Goal: Transaction & Acquisition: Purchase product/service

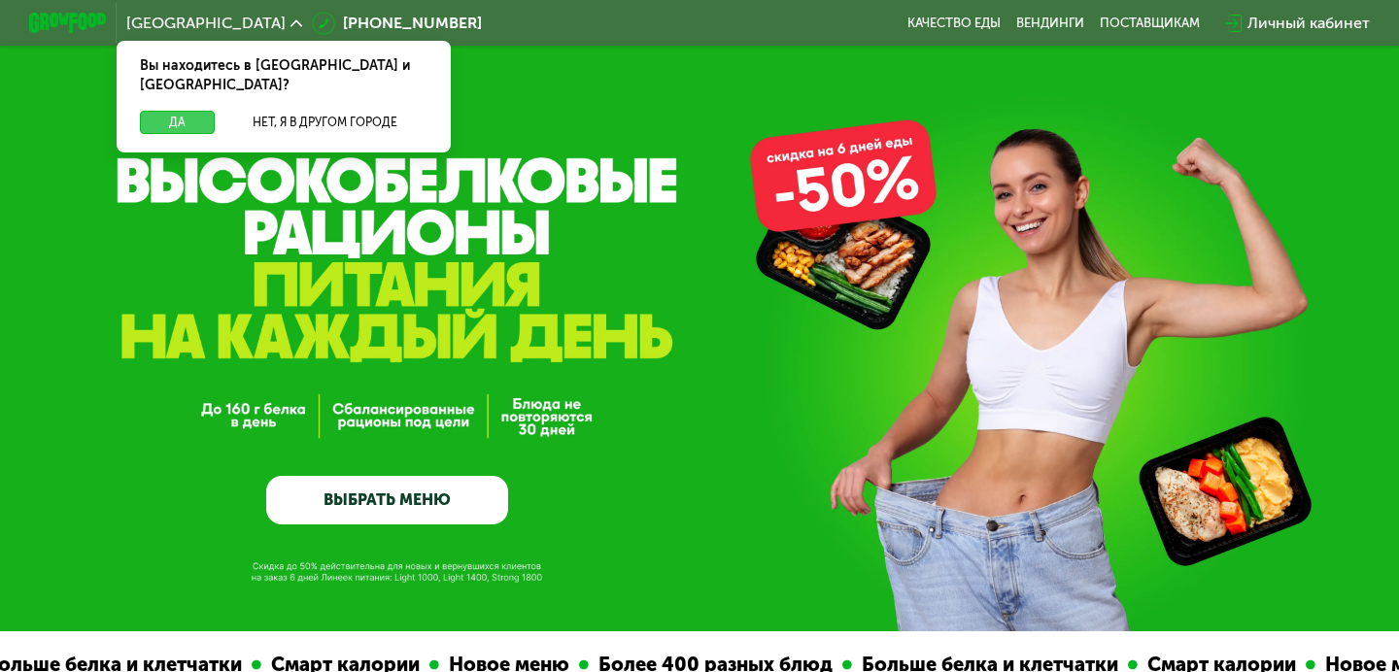
click at [177, 111] on button "Да" at bounding box center [177, 122] width 75 height 23
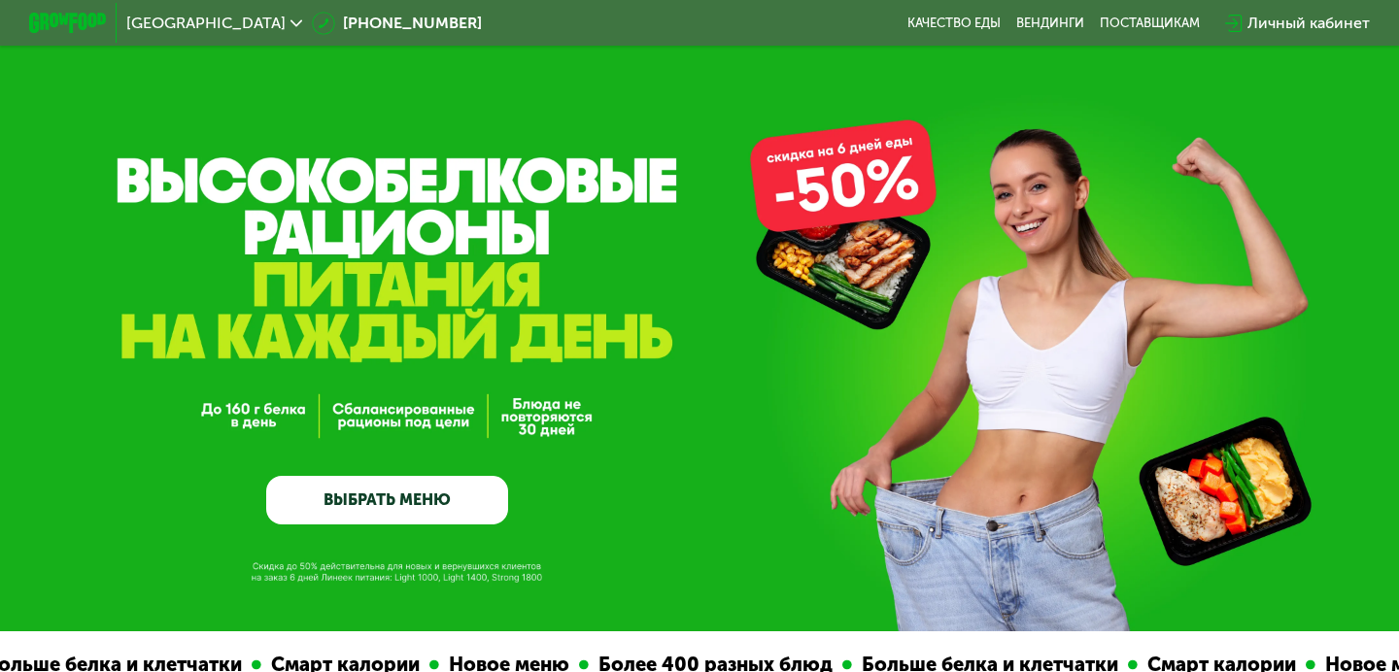
click at [398, 497] on link "ВЫБРАТЬ МЕНЮ" at bounding box center [387, 500] width 242 height 49
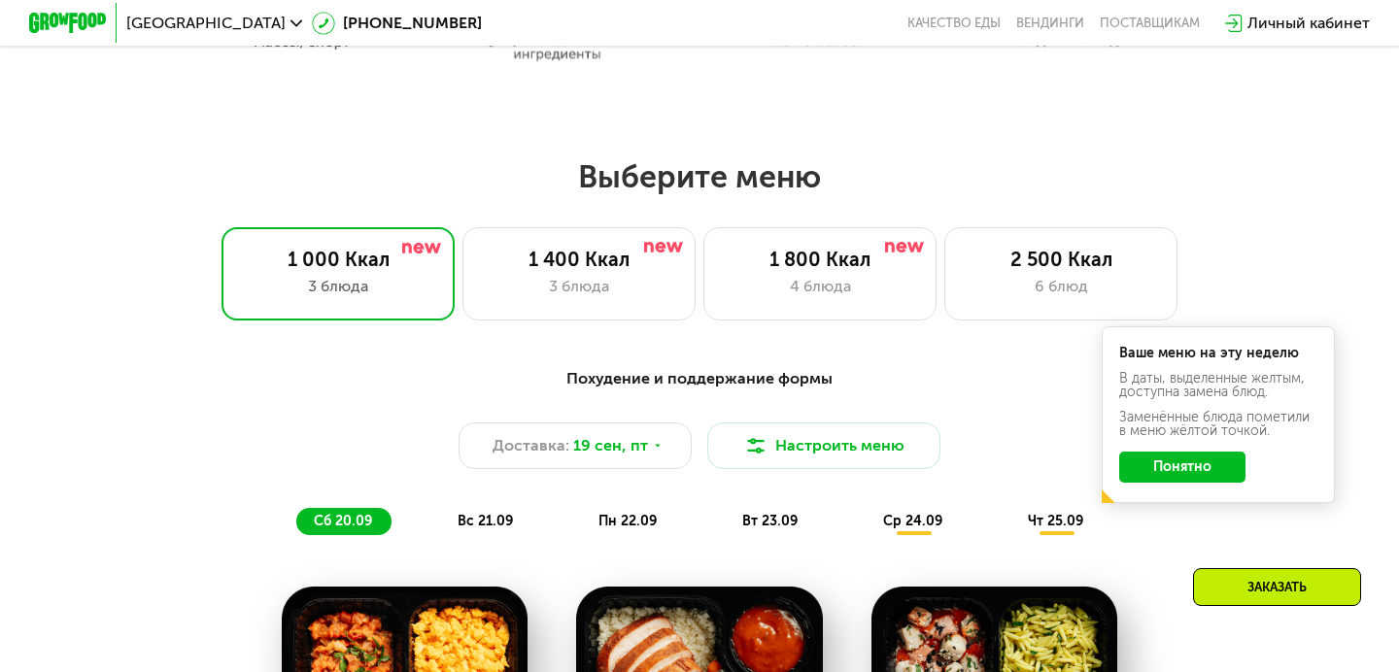
scroll to position [1121, 0]
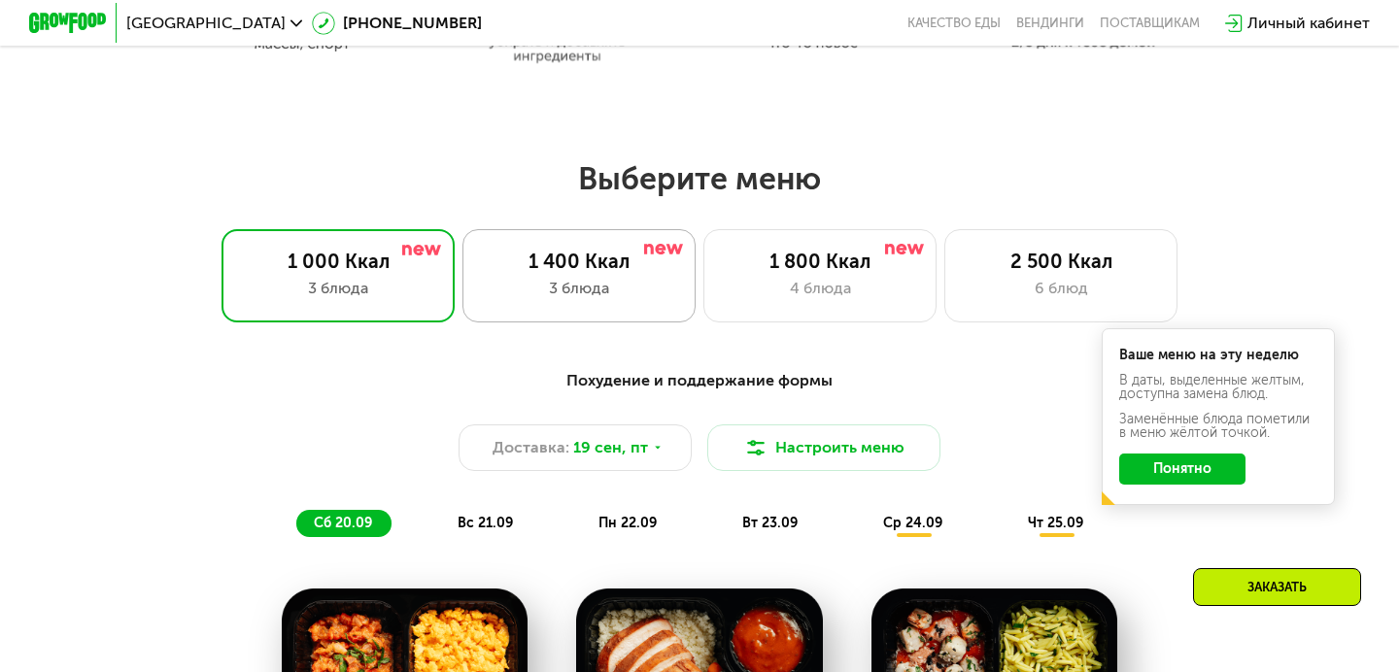
click at [592, 274] on div "1 400 Ккал 3 блюда" at bounding box center [578, 275] width 233 height 93
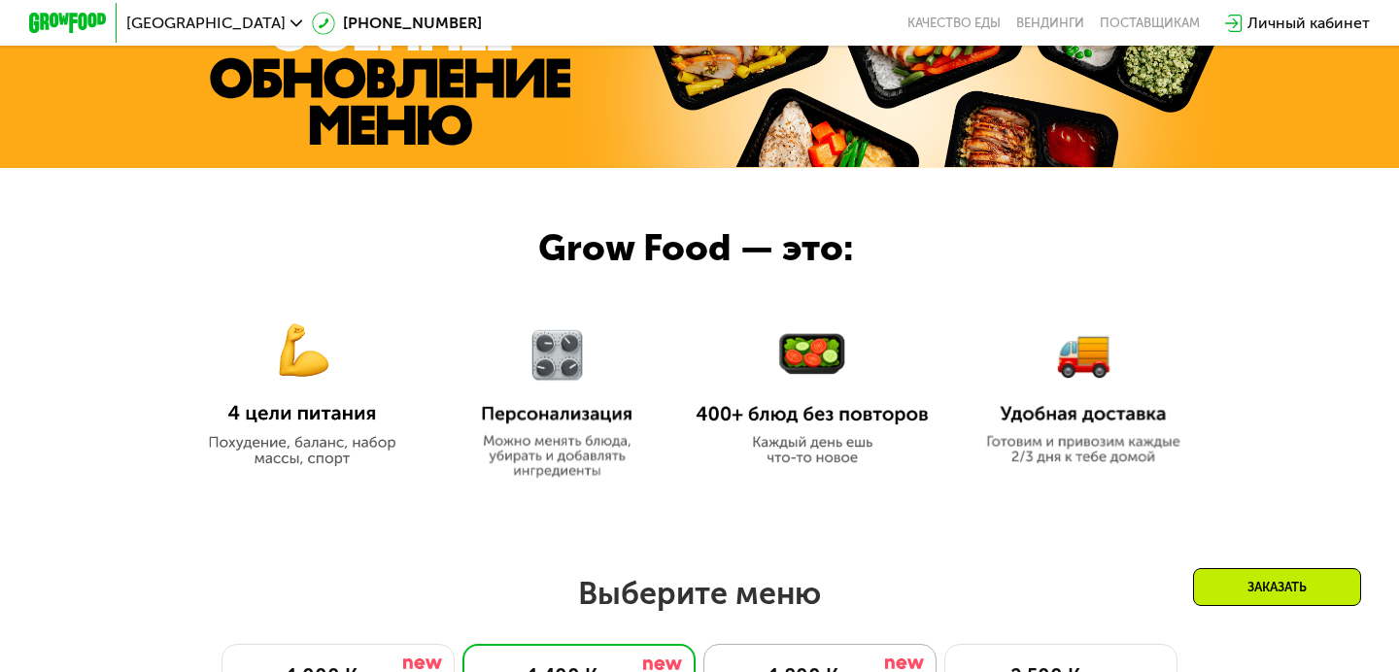
scroll to position [669, 0]
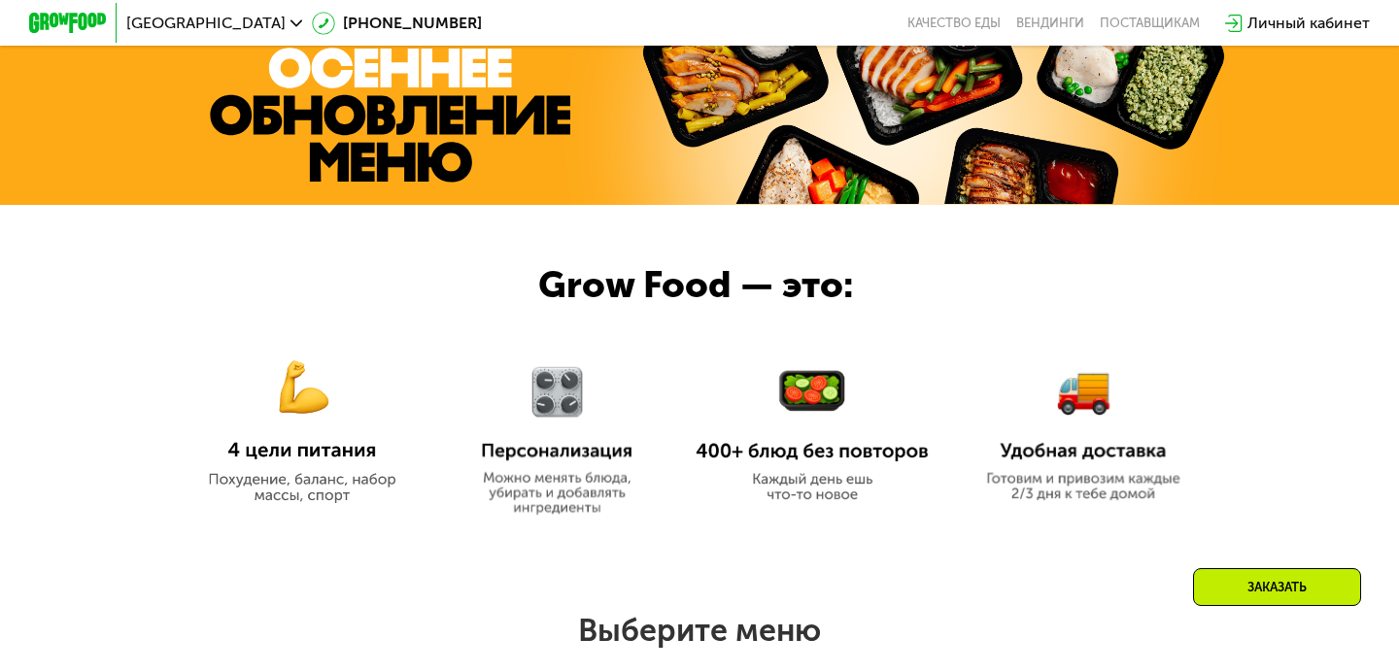
click at [294, 387] on img at bounding box center [302, 418] width 233 height 169
click at [565, 398] on img at bounding box center [557, 429] width 182 height 173
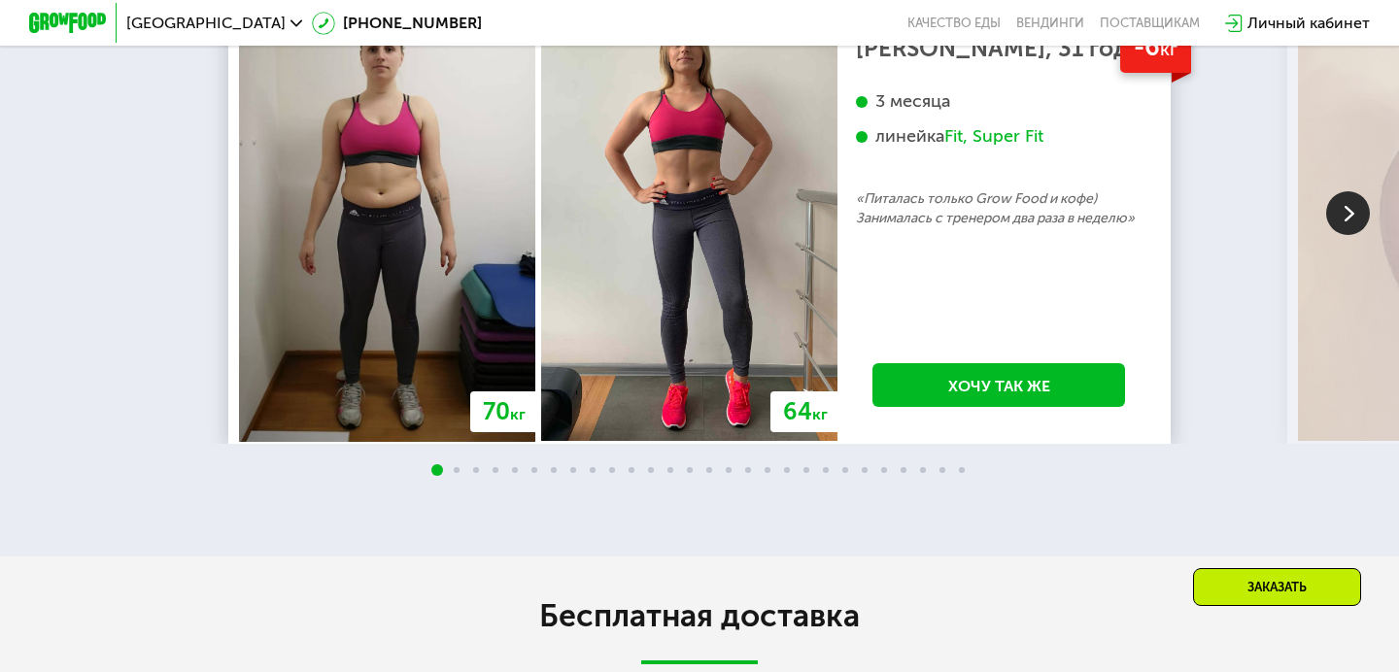
scroll to position [3653, 0]
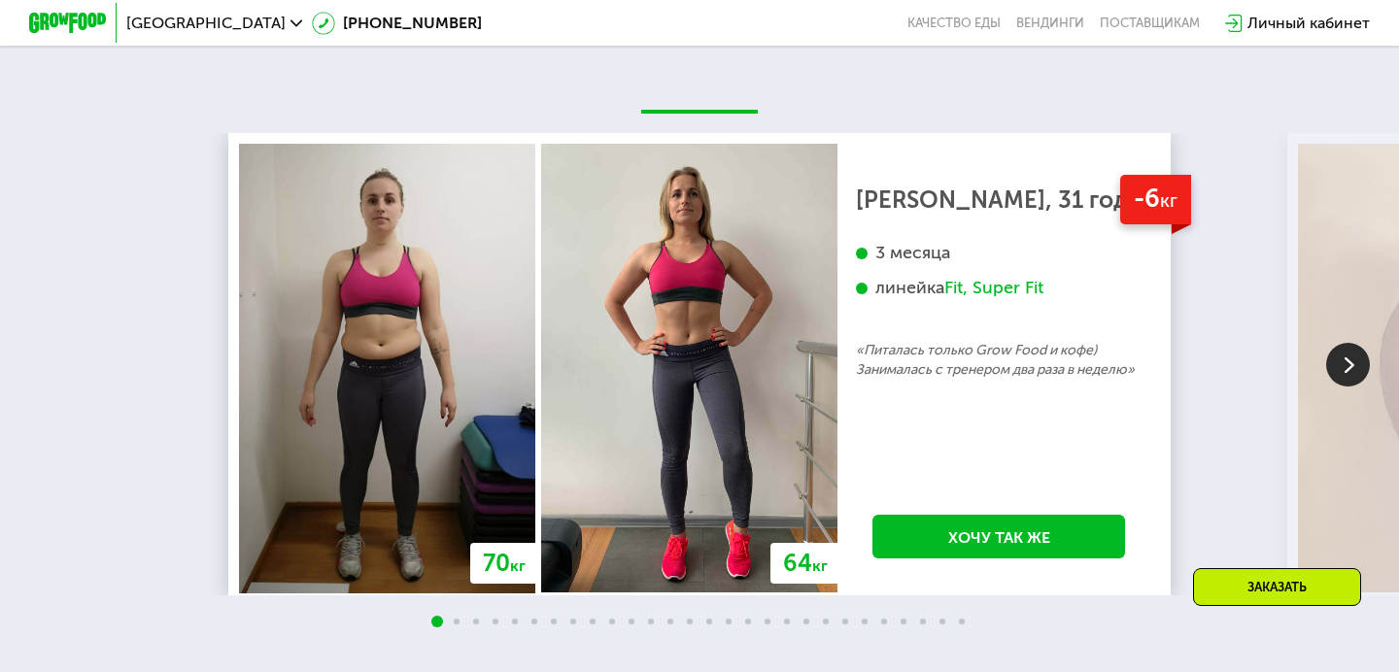
click at [1353, 357] on img at bounding box center [1348, 365] width 44 height 44
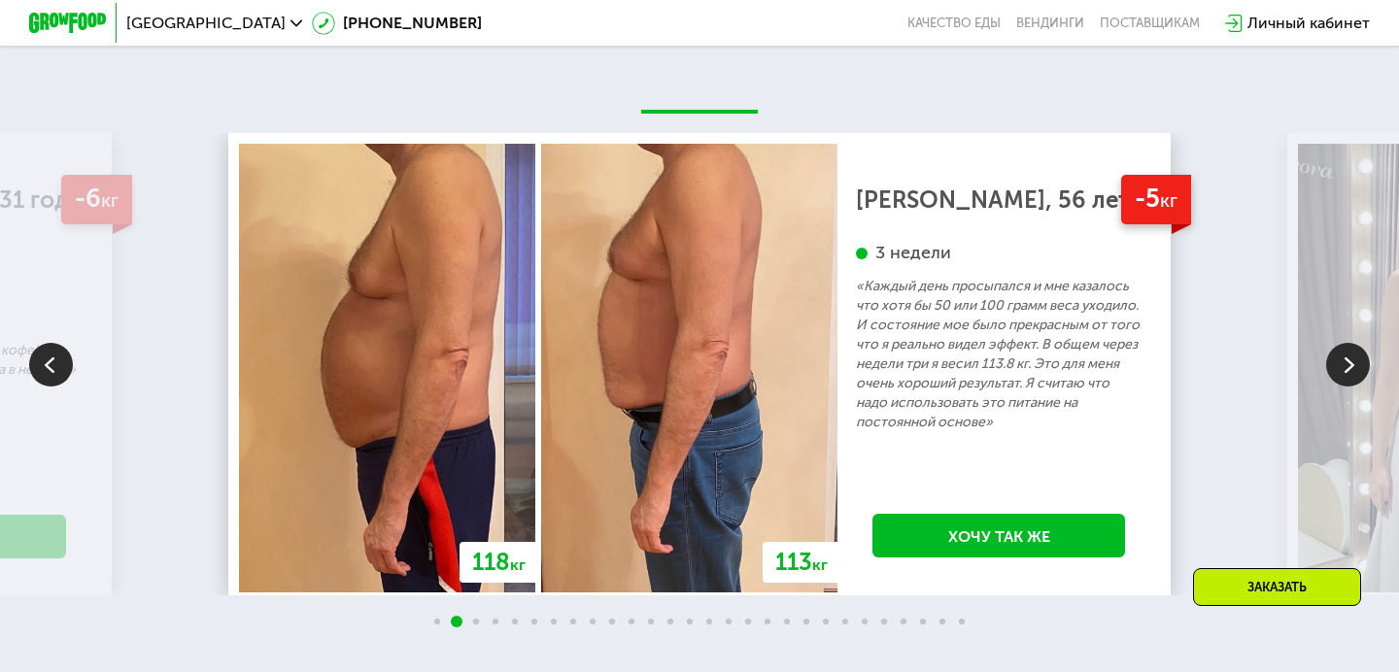
click at [1353, 357] on img at bounding box center [1348, 365] width 44 height 44
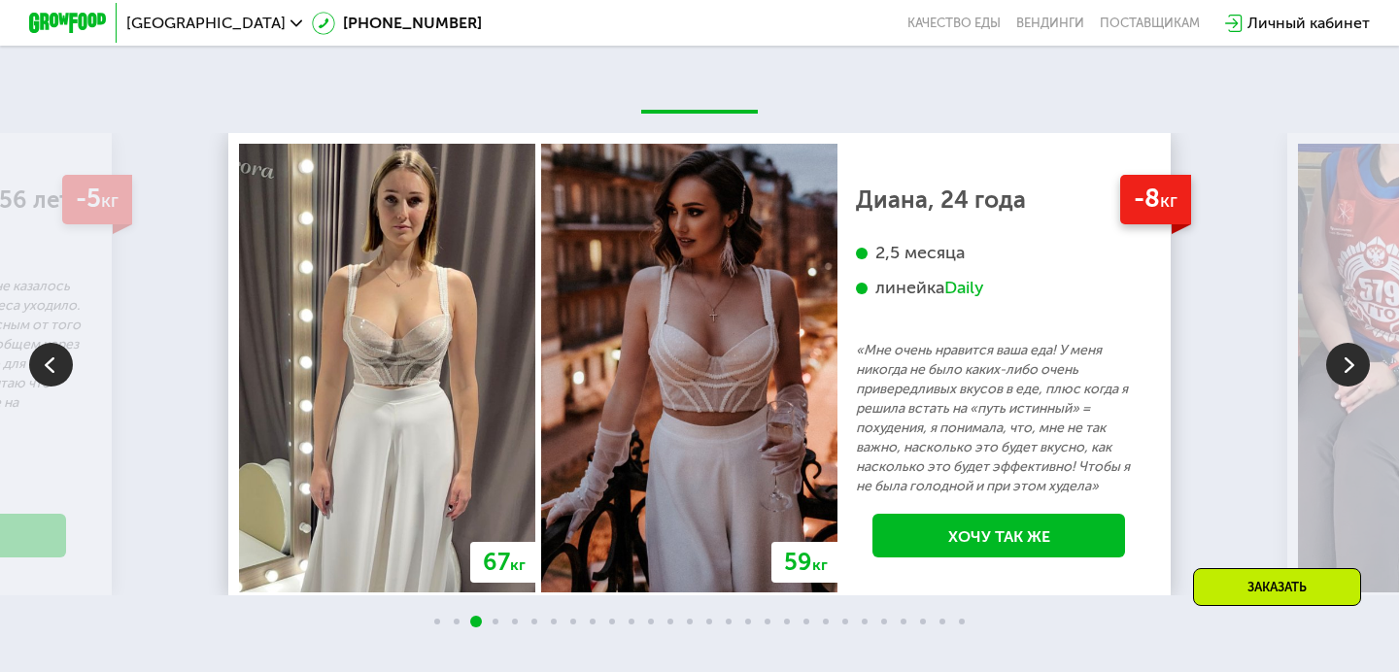
click at [1353, 357] on img at bounding box center [1348, 365] width 44 height 44
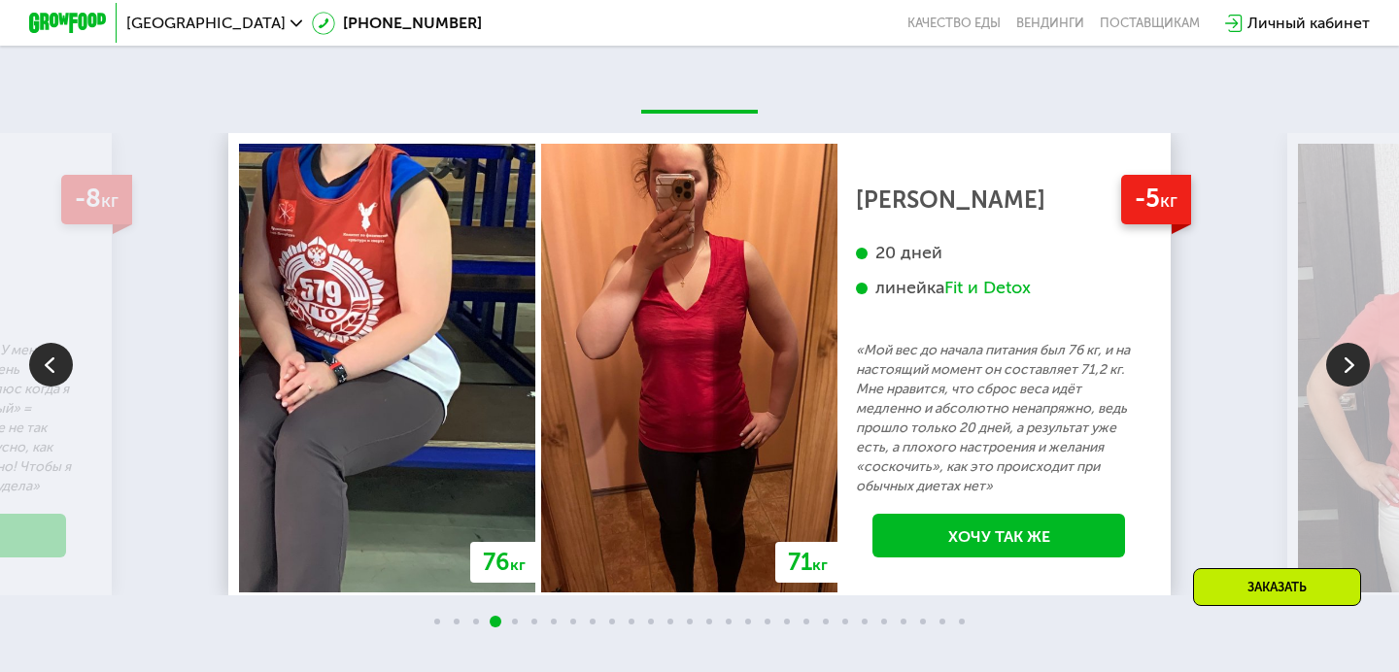
click at [1353, 357] on img at bounding box center [1348, 365] width 44 height 44
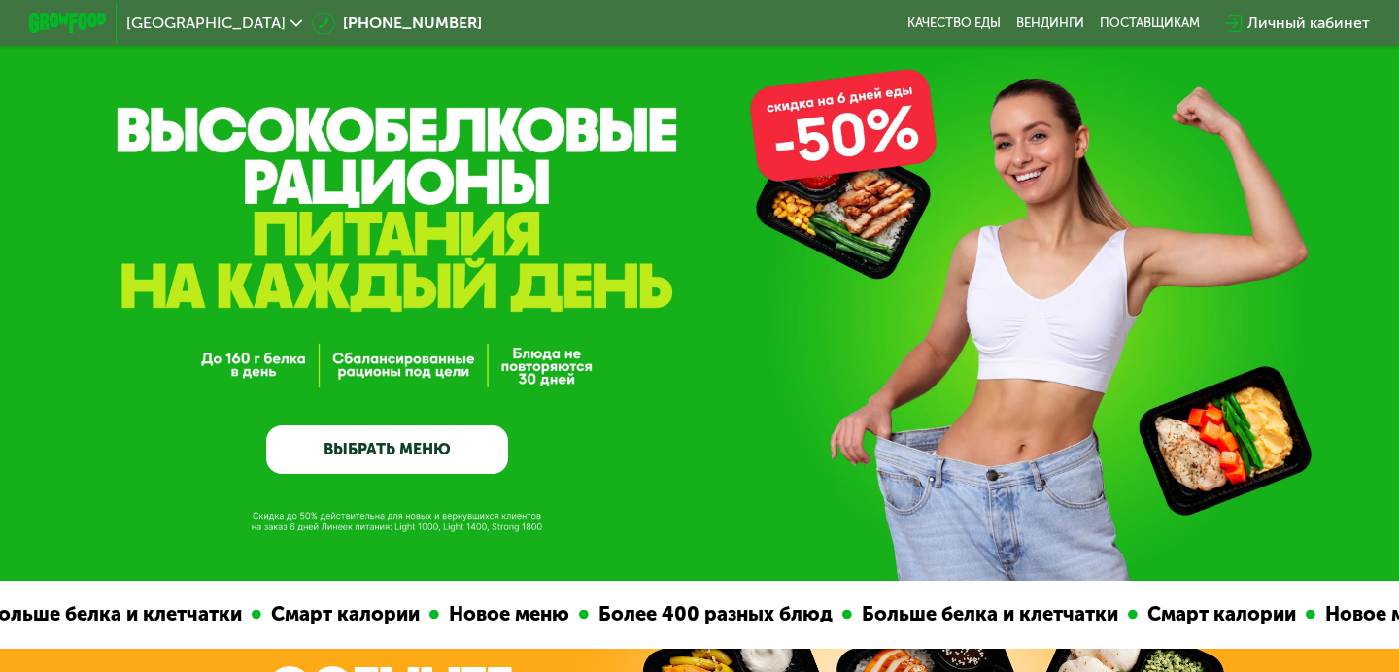
scroll to position [0, 0]
